Goal: Book appointment/travel/reservation

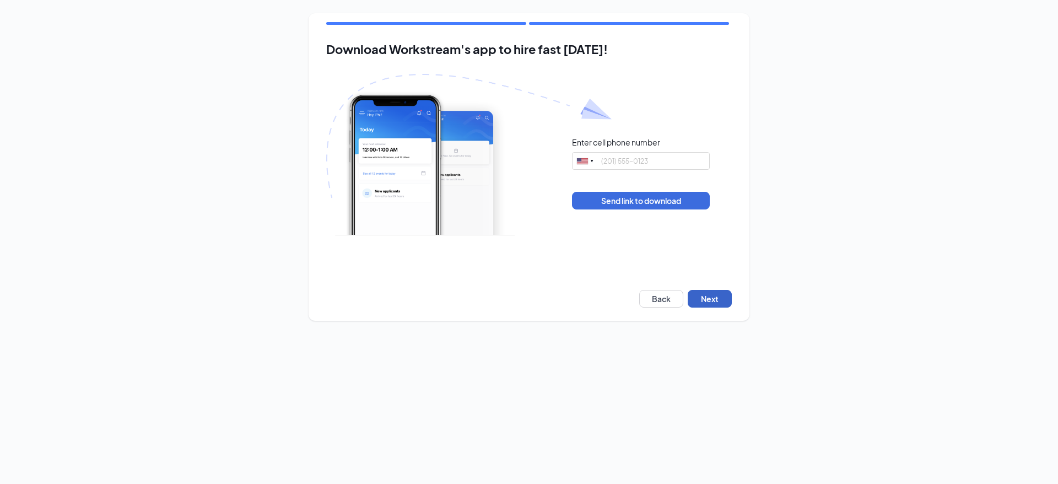
click at [713, 298] on button "Next" at bounding box center [710, 299] width 44 height 18
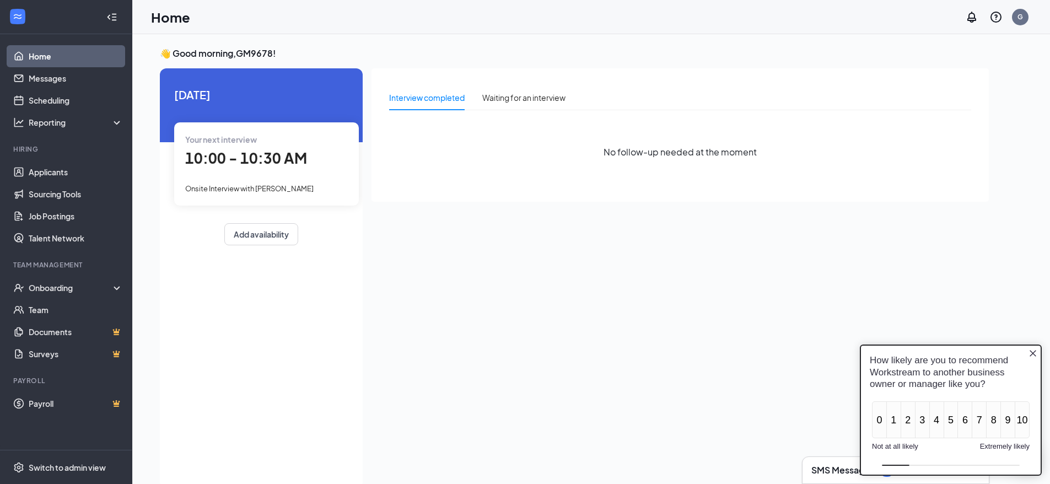
click at [255, 138] on span "Your next interview" at bounding box center [221, 140] width 72 height 10
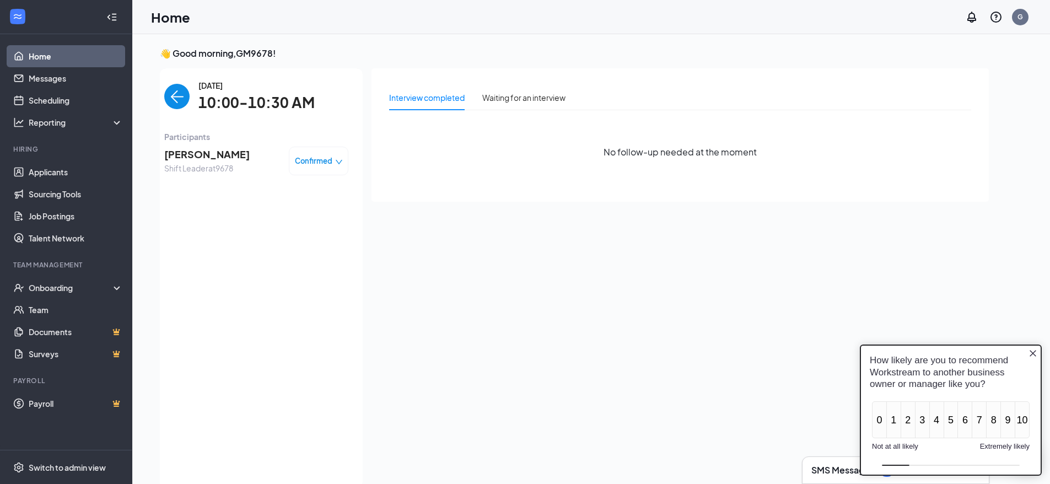
scroll to position [4, 0]
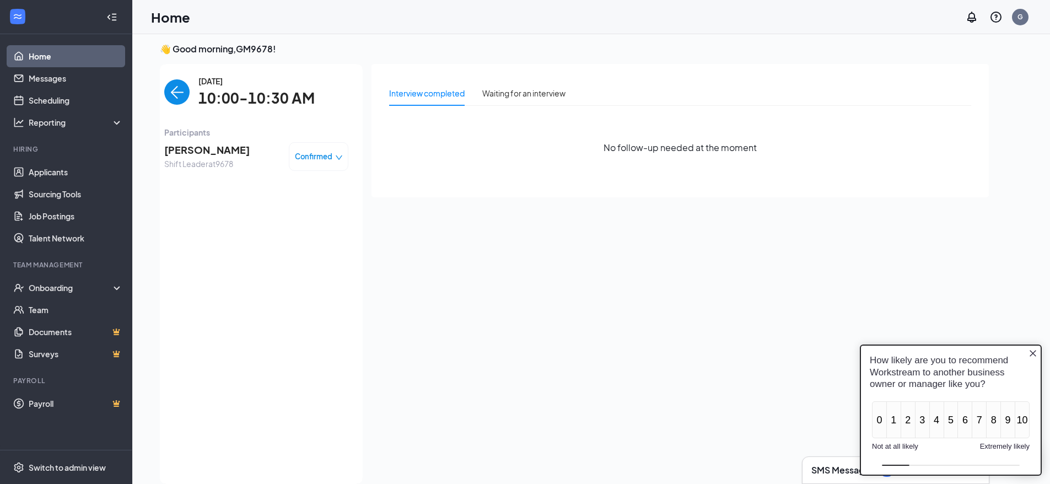
click at [336, 155] on icon "down" at bounding box center [339, 158] width 8 height 8
click at [282, 189] on span "Request Reschedule" at bounding box center [296, 188] width 76 height 12
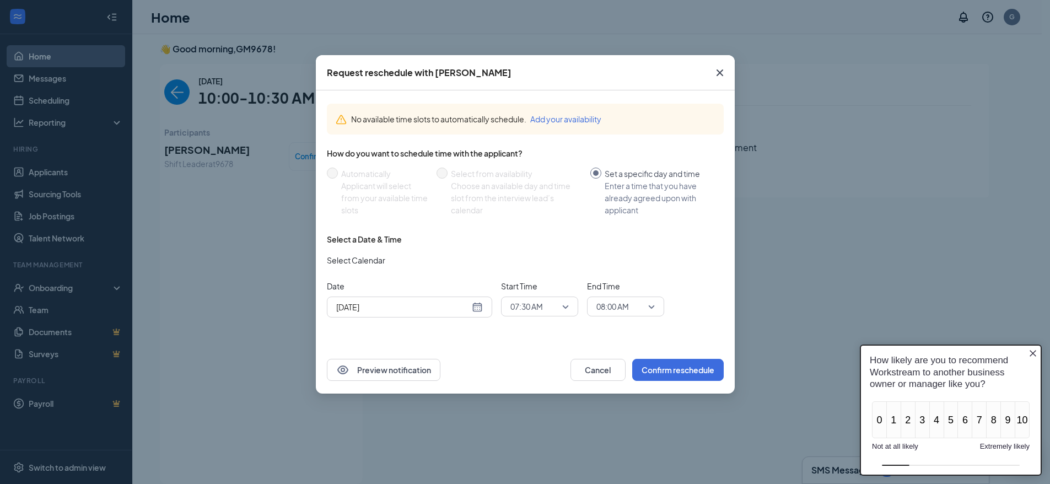
click at [478, 306] on div "[DATE]" at bounding box center [409, 307] width 147 height 12
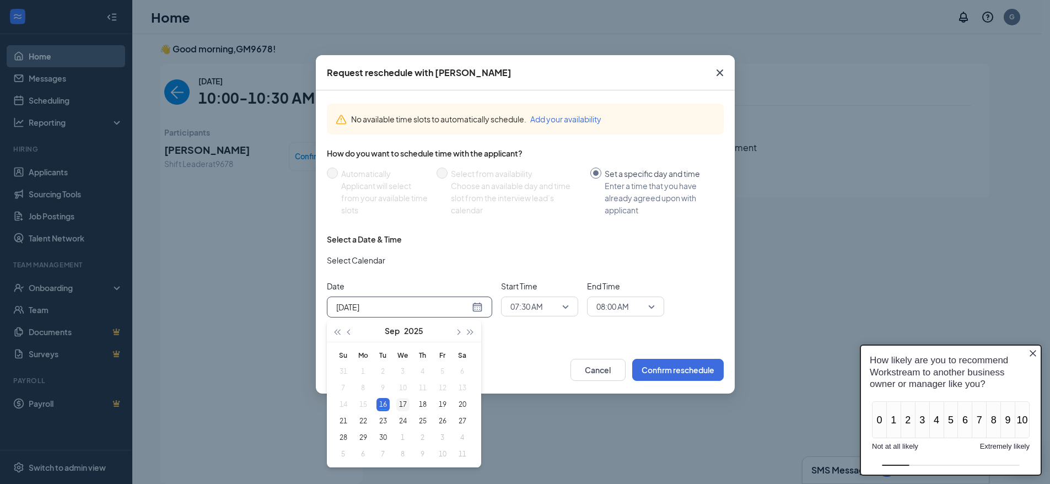
type input "[DATE]"
click at [404, 402] on div "17" at bounding box center [402, 404] width 13 height 13
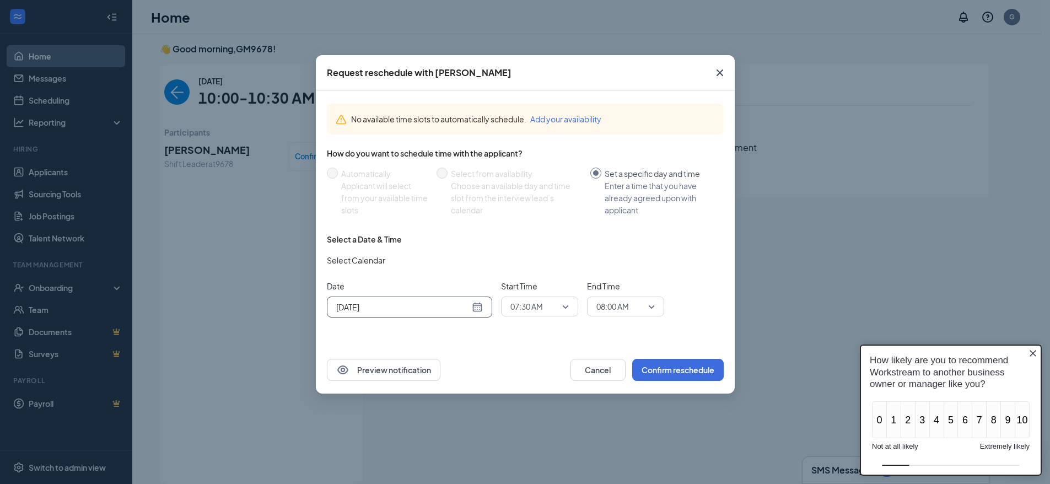
click at [564, 306] on span "07:30 AM" at bounding box center [539, 306] width 58 height 17
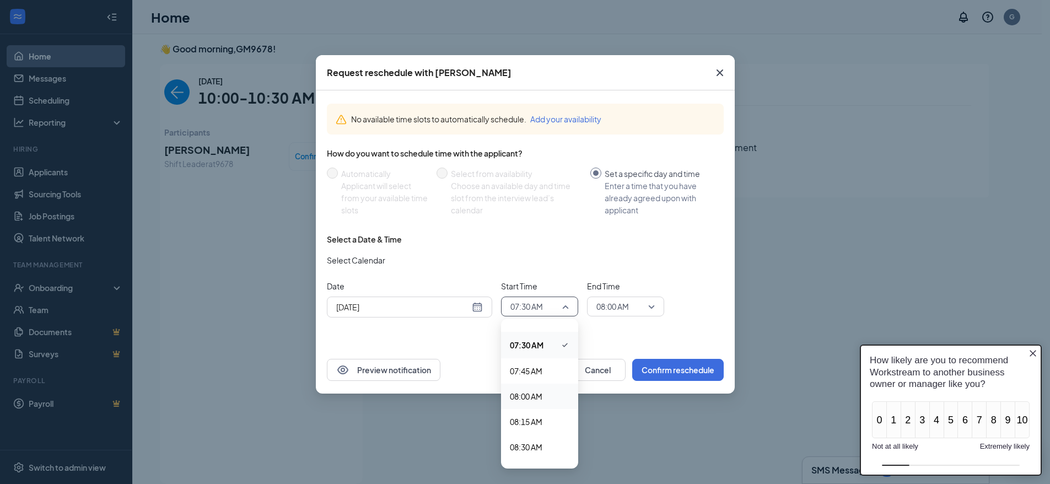
scroll to position [756, 0]
click at [593, 370] on button "Cancel" at bounding box center [598, 370] width 55 height 22
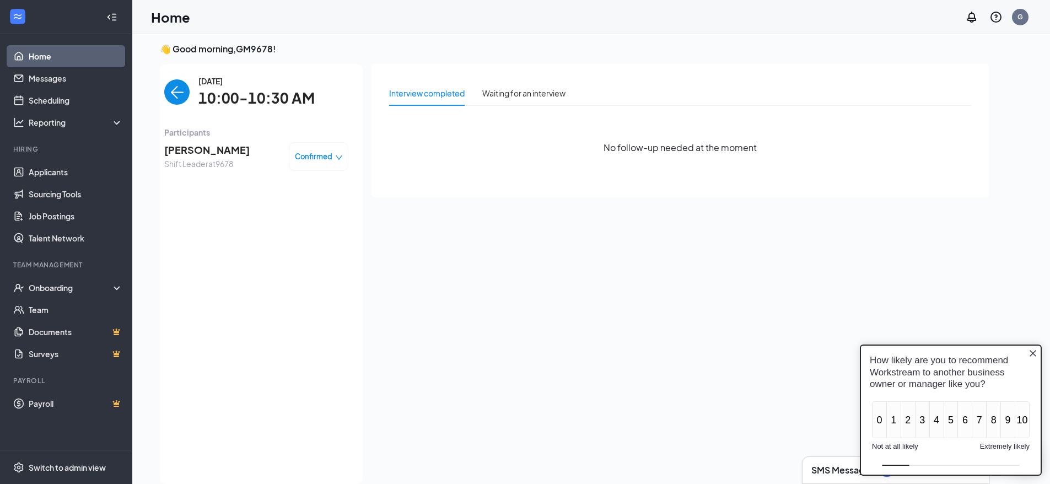
click at [340, 159] on icon "down" at bounding box center [339, 158] width 8 height 8
click at [246, 242] on icon "close-circle" at bounding box center [246, 244] width 11 height 11
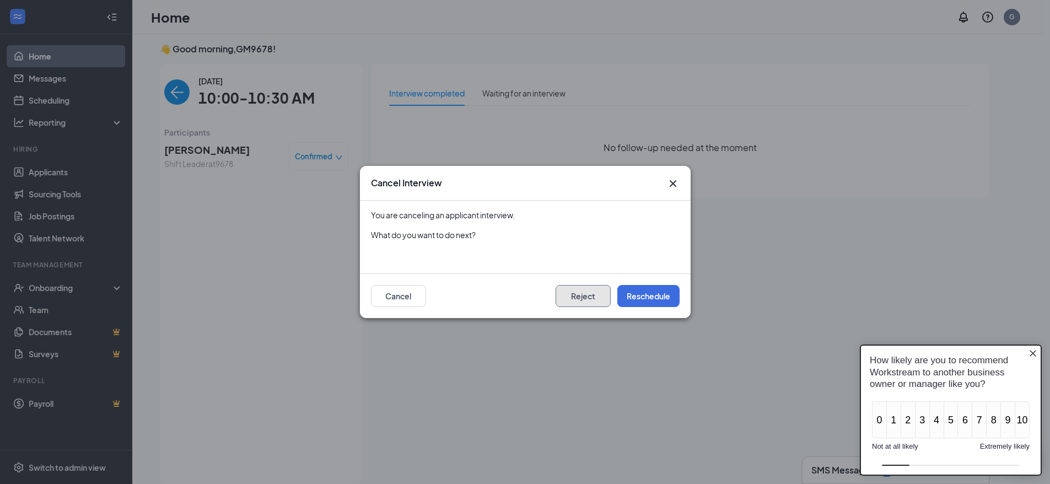
click at [579, 298] on button "Reject" at bounding box center [583, 296] width 55 height 22
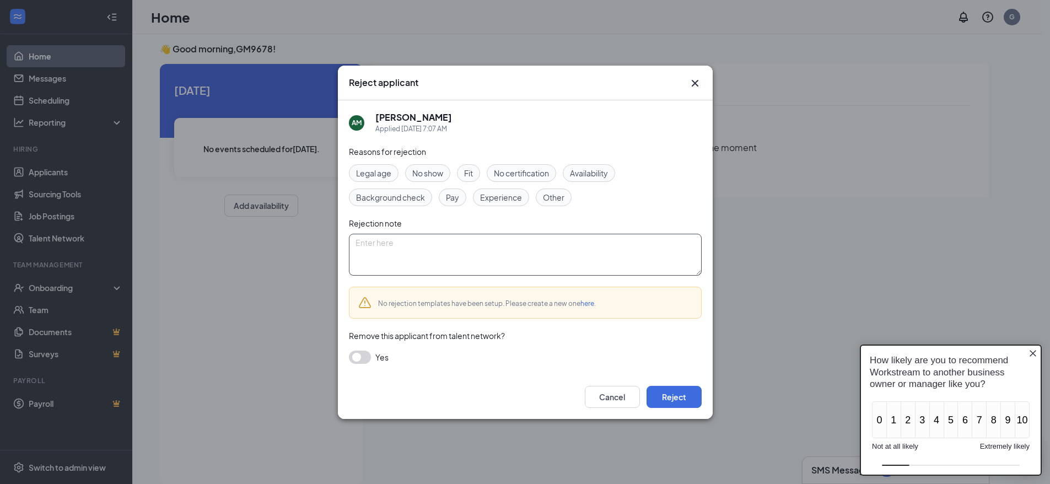
click at [381, 246] on textarea at bounding box center [525, 255] width 353 height 42
click at [525, 248] on textarea "good morning [PERSON_NAME] but i have to cancel thye interview" at bounding box center [525, 255] width 353 height 42
click at [564, 249] on textarea "good morning [PERSON_NAME] but i have to cancel the interview" at bounding box center [525, 255] width 353 height 42
click at [360, 251] on textarea "good morning [PERSON_NAME] but i have to cancel the interview because i just hi…" at bounding box center [525, 255] width 353 height 42
click at [437, 247] on textarea "Good morning [PERSON_NAME] but i have to cancel the interview because i just hi…" at bounding box center [525, 255] width 353 height 42
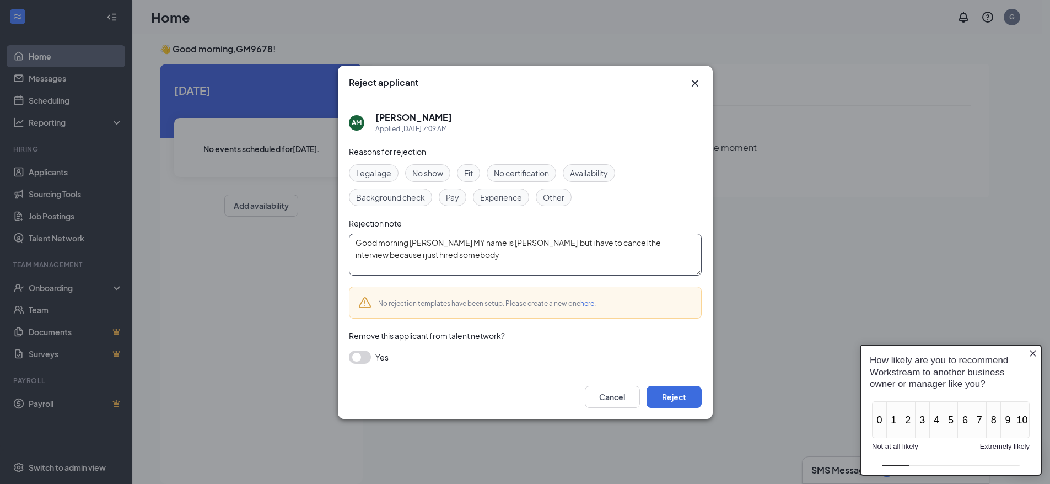
click at [542, 245] on textarea "Good morning [PERSON_NAME] MY name is [PERSON_NAME] but i have to cancel the in…" at bounding box center [525, 255] width 353 height 42
type textarea "Good morning [PERSON_NAME] MY name is [PERSON_NAME], i just want to let you kno…"
click at [561, 197] on span "Other" at bounding box center [553, 197] width 21 height 12
click at [678, 395] on button "Reject" at bounding box center [674, 397] width 55 height 22
